Goal: Task Accomplishment & Management: Manage account settings

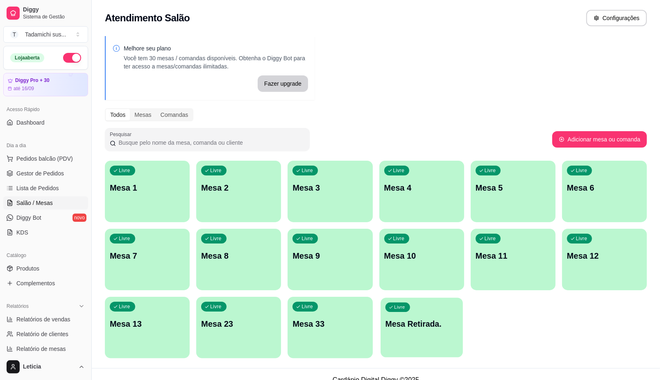
click at [440, 326] on p "Mesa Retirada." at bounding box center [421, 323] width 73 height 11
click at [479, 158] on div "Melhore seu plano Você tem 30 mesas / comandas disponíveis. Obtenha o Diggy Bot…" at bounding box center [376, 199] width 568 height 337
click at [136, 334] on div "Livre Mesa 13" at bounding box center [147, 322] width 82 height 50
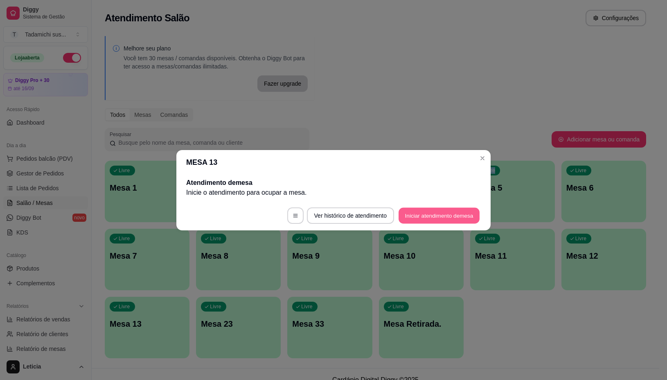
click at [426, 213] on button "Iniciar atendimento de mesa" at bounding box center [439, 215] width 81 height 16
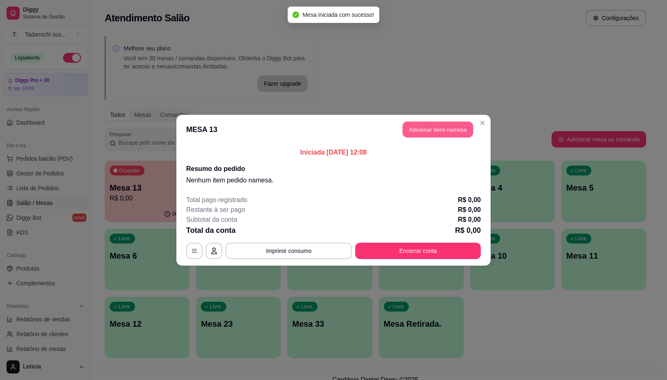
click at [423, 133] on button "Adicionar itens na mesa" at bounding box center [438, 129] width 70 height 16
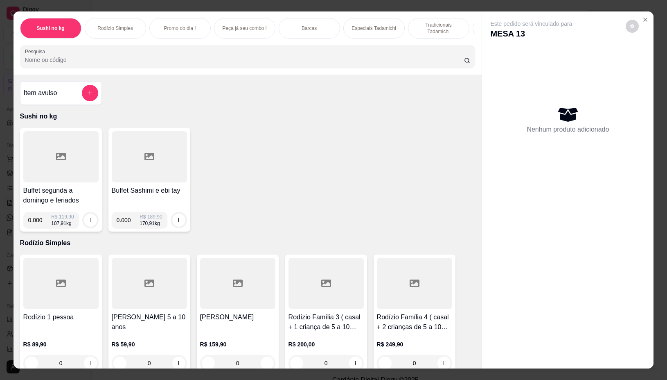
click at [56, 173] on div at bounding box center [60, 156] width 75 height 51
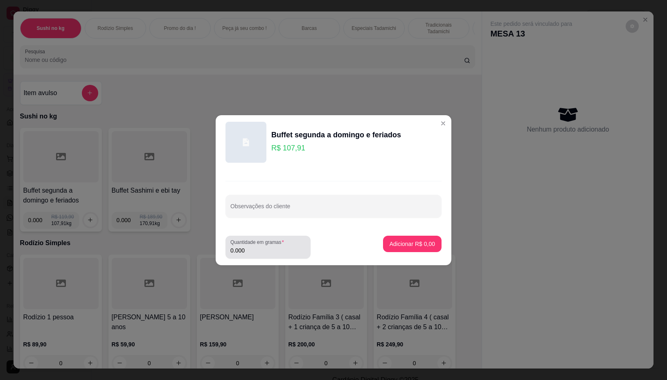
click at [260, 254] on div "0.000" at bounding box center [267, 247] width 75 height 16
type input "0.356"
click at [411, 242] on p "Adicionar R$ 38,42" at bounding box center [410, 244] width 47 height 8
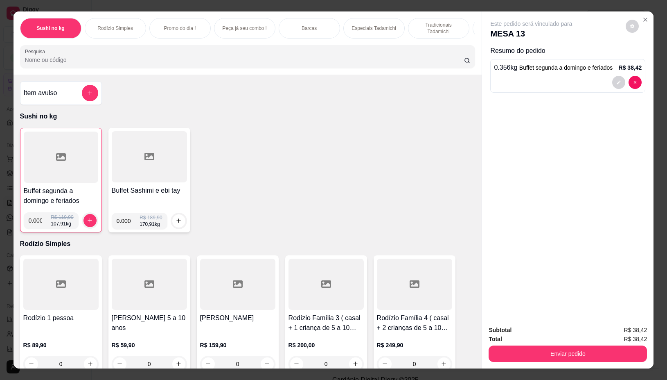
click at [72, 179] on div at bounding box center [61, 156] width 75 height 51
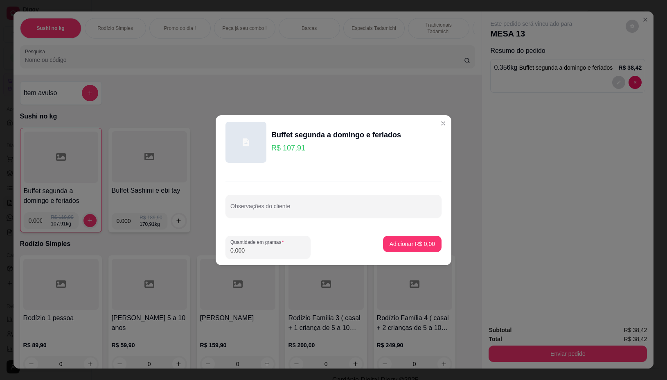
click at [255, 253] on input "0.000" at bounding box center [267, 250] width 75 height 8
type input "0.336"
click at [402, 242] on p "Adicionar R$ 36,26" at bounding box center [410, 244] width 47 height 8
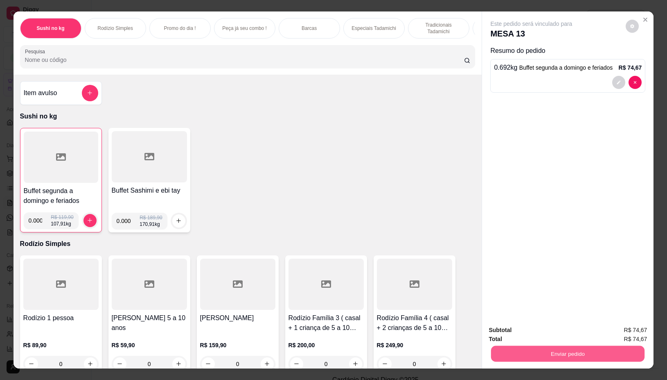
click at [531, 348] on button "Enviar pedido" at bounding box center [568, 354] width 154 height 16
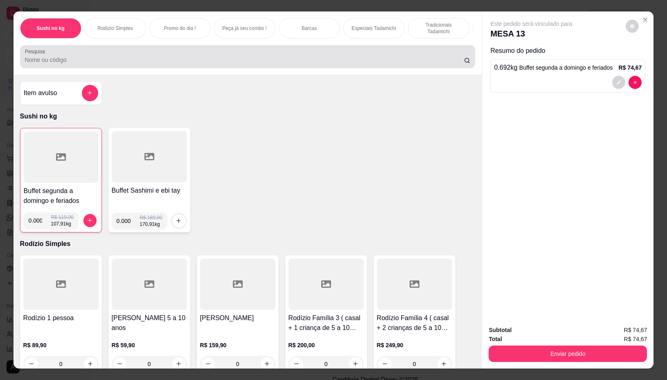
click at [244, 56] on div at bounding box center [248, 56] width 446 height 16
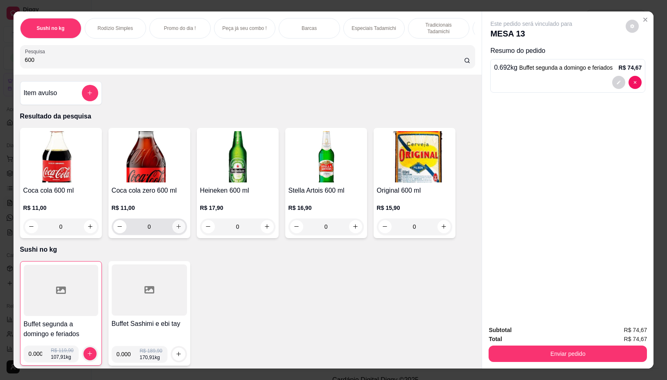
type input "600"
click at [176, 229] on icon "increase-product-quantity" at bounding box center [178, 226] width 5 height 5
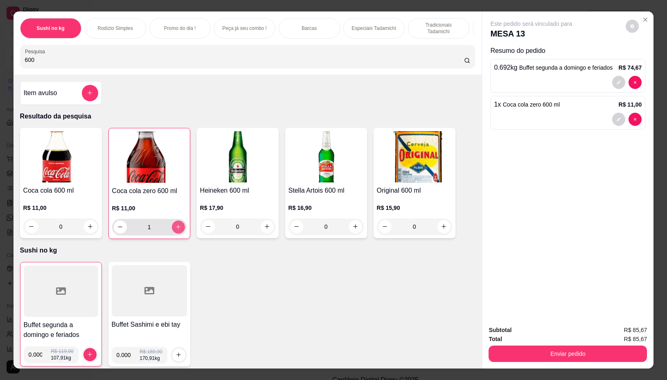
type input "1"
drag, startPoint x: 72, startPoint y: 60, endPoint x: 72, endPoint y: 52, distance: 8.2
click at [72, 59] on div "600" at bounding box center [248, 56] width 446 height 16
type input "6"
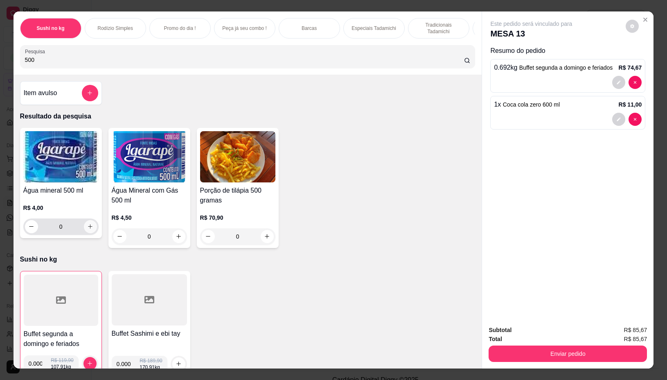
type input "500"
click at [89, 232] on button "increase-product-quantity" at bounding box center [90, 226] width 13 height 13
type input "1"
click at [523, 343] on div "Enviar pedido" at bounding box center [568, 352] width 158 height 18
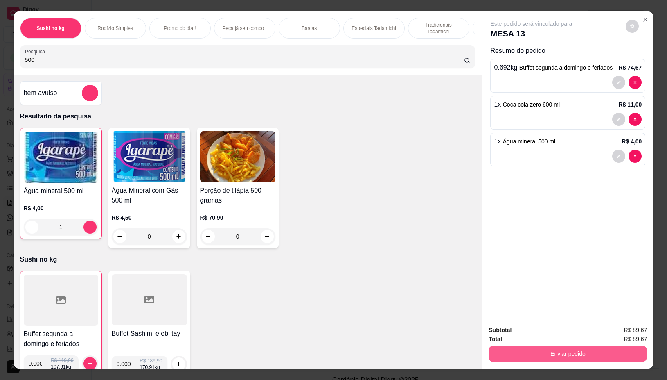
click at [524, 349] on button "Enviar pedido" at bounding box center [568, 353] width 158 height 16
click at [526, 330] on button "Não registrar e enviar pedido" at bounding box center [540, 329] width 83 height 15
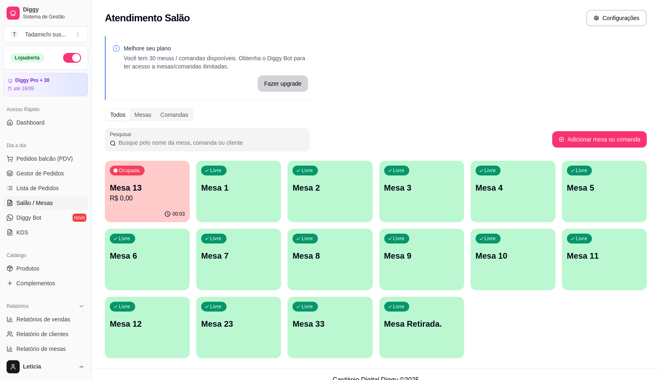
click at [151, 177] on div "Ocupada Mesa 13 R$ 0,00" at bounding box center [147, 182] width 85 height 45
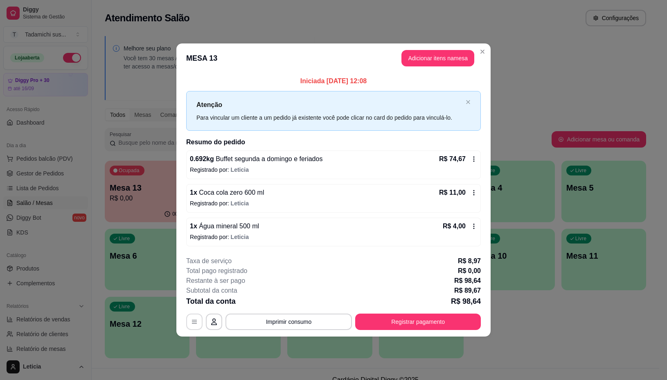
click at [192, 325] on icon "button" at bounding box center [194, 321] width 7 height 7
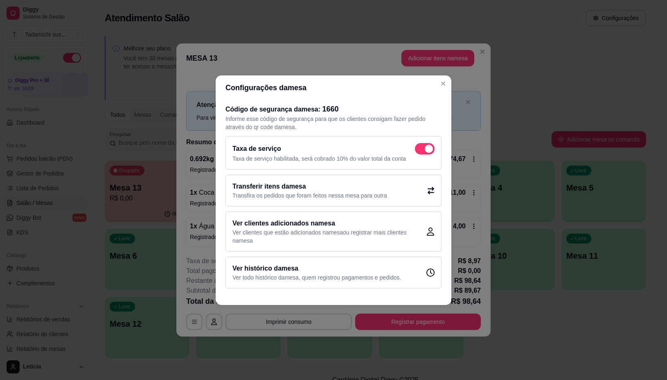
click at [420, 146] on span at bounding box center [425, 148] width 20 height 11
click at [420, 150] on input "checkbox" at bounding box center [417, 152] width 5 height 5
checkbox input "false"
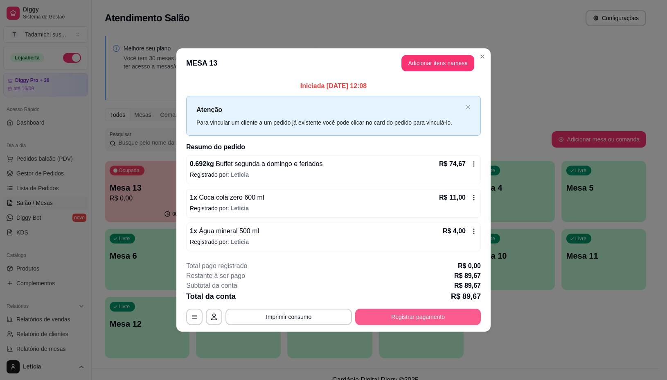
click at [369, 312] on button "Registrar pagamento" at bounding box center [418, 316] width 126 height 16
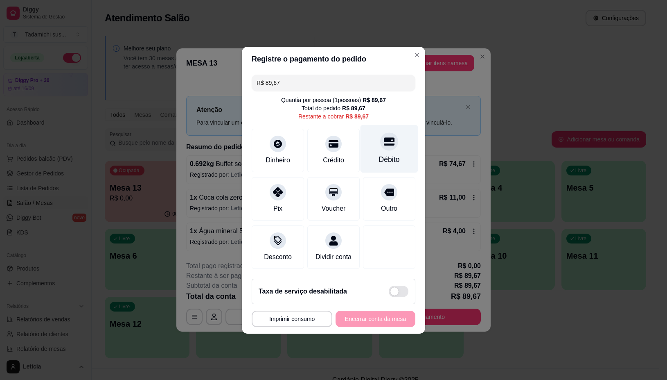
click at [379, 145] on div "Débito" at bounding box center [390, 148] width 58 height 48
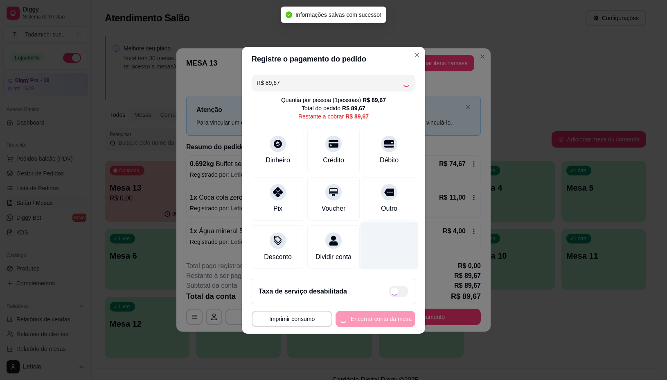
type input "R$ 0,00"
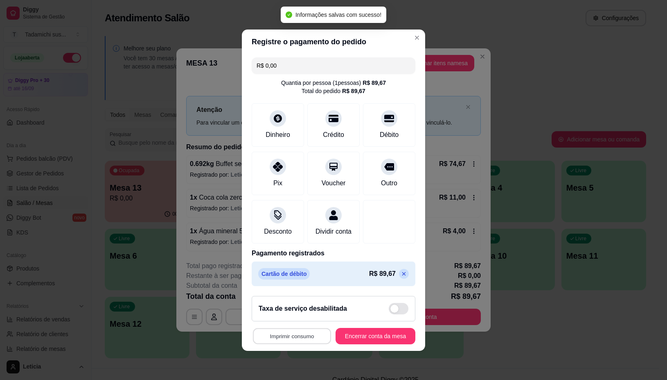
click at [282, 337] on button "Imprimir consumo" at bounding box center [292, 336] width 78 height 16
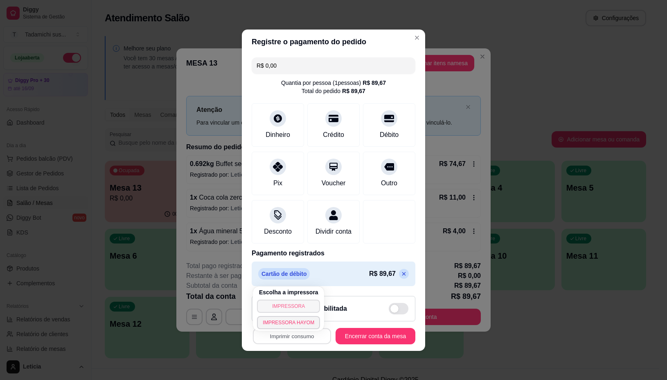
click at [291, 301] on button "IMPRESSORA" at bounding box center [288, 305] width 63 height 13
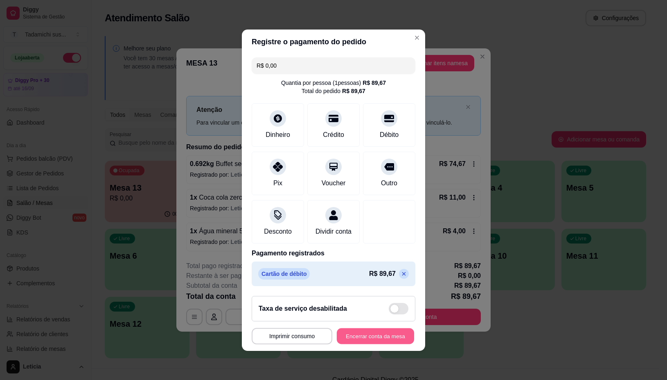
click at [359, 336] on button "Encerrar conta da mesa" at bounding box center [375, 336] width 77 height 16
